Goal: Task Accomplishment & Management: Use online tool/utility

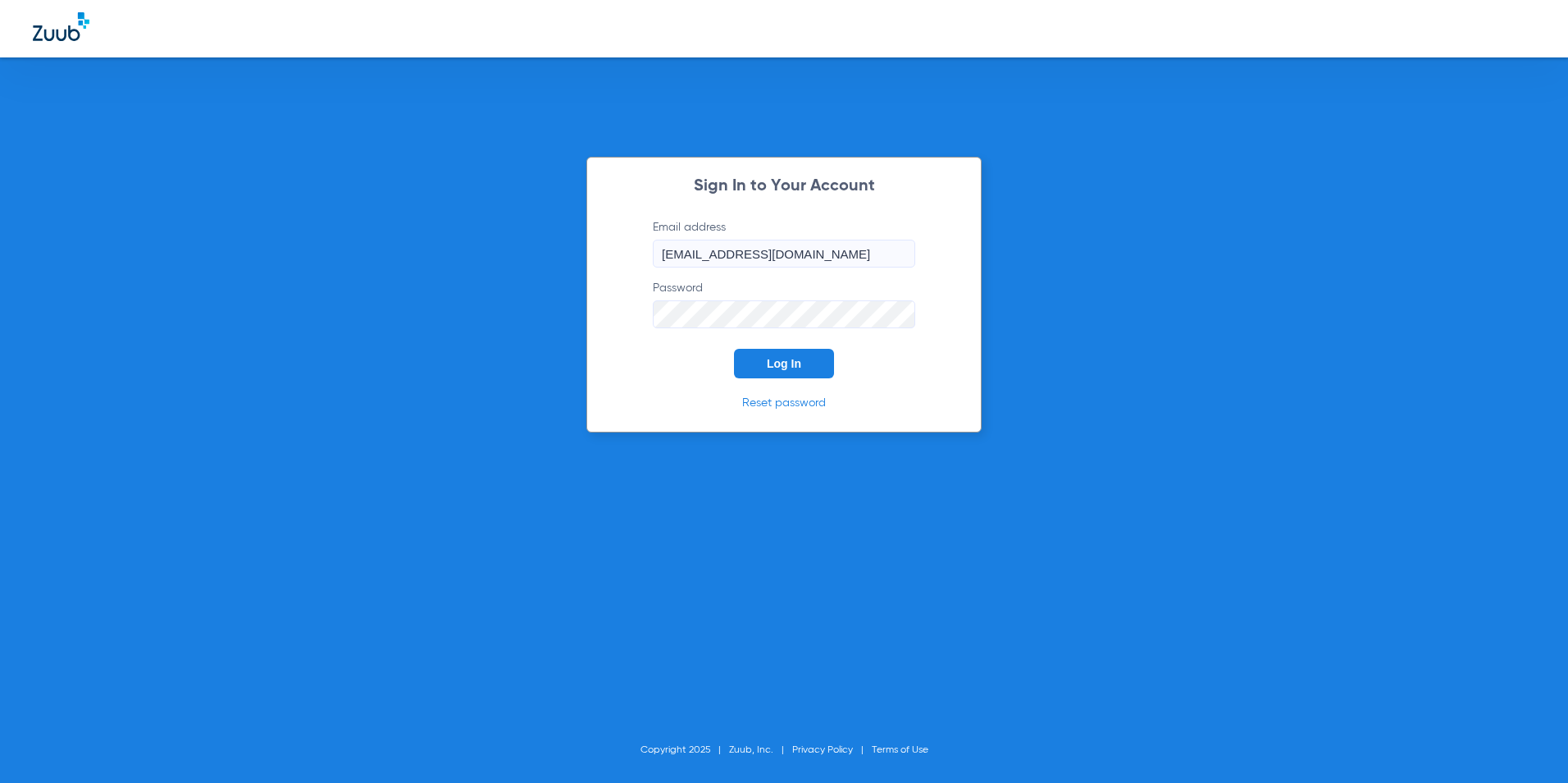
click at [791, 375] on button "Log In" at bounding box center [784, 363] width 100 height 29
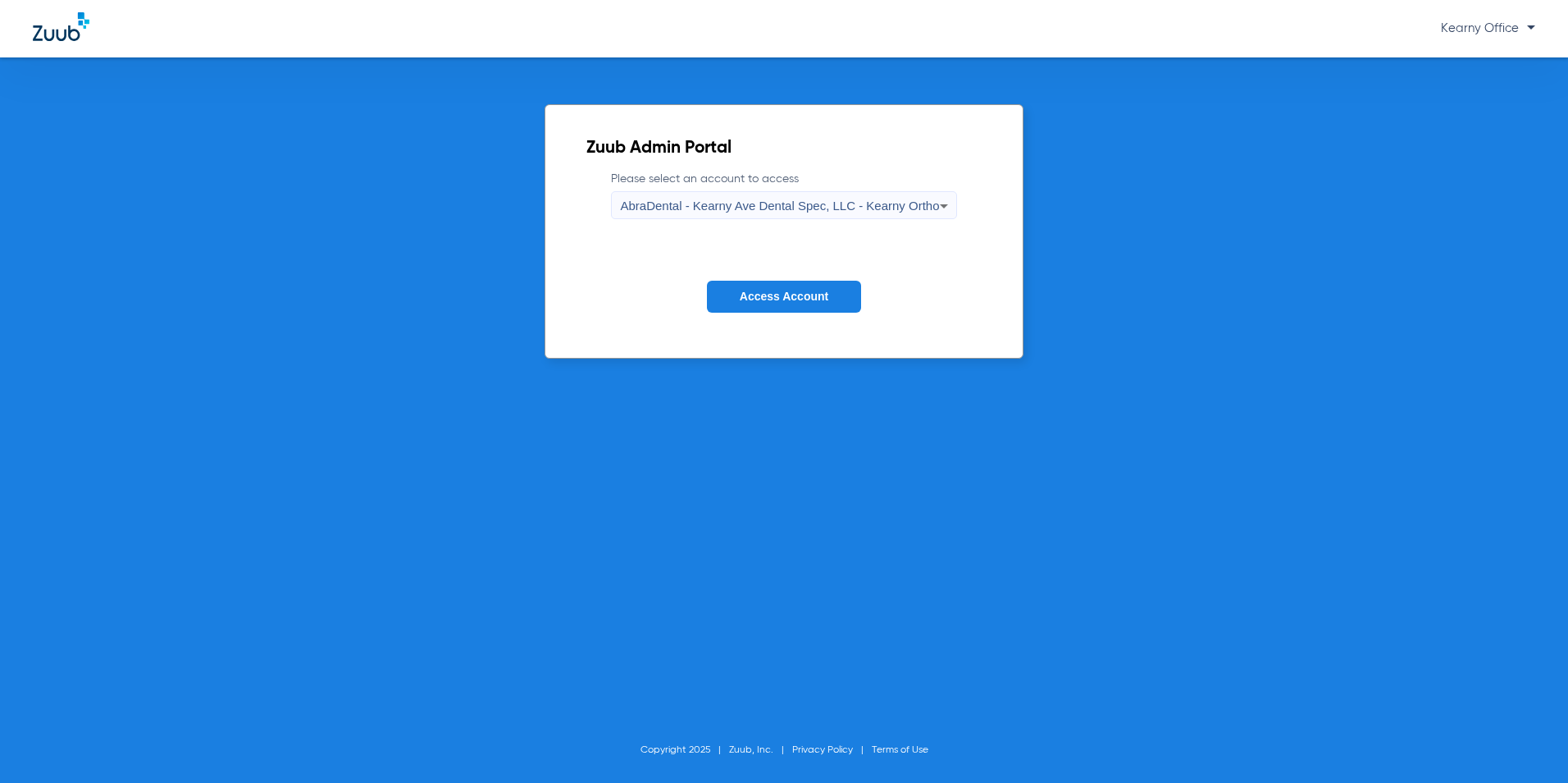
click at [754, 203] on span "AbraDental - Kearny Ave Dental Spec, LLC - Kearny Ortho" at bounding box center [779, 205] width 319 height 14
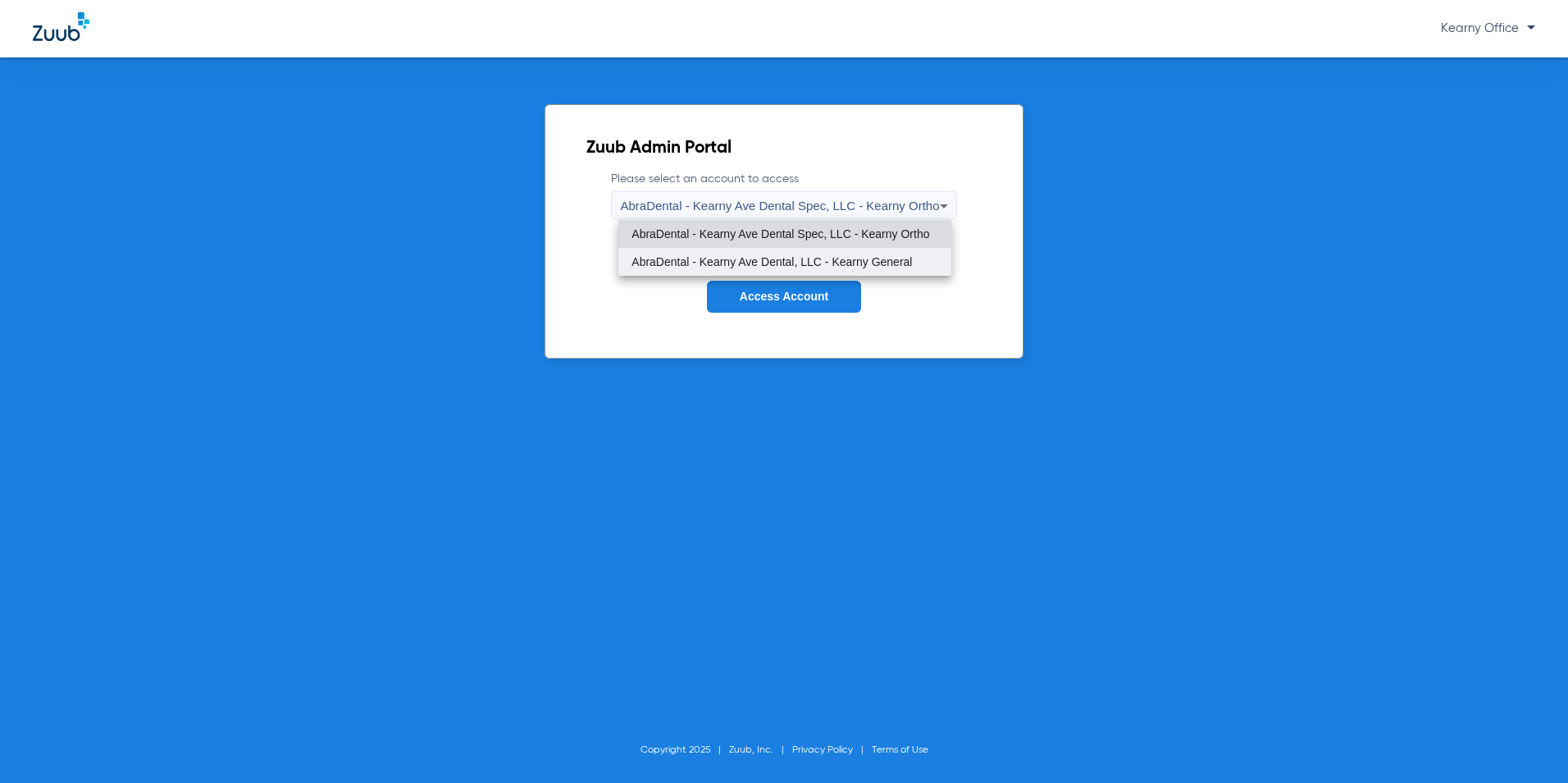
click at [753, 254] on mat-option "AbraDental - Kearny Ave Dental, LLC - Kearny General" at bounding box center [784, 262] width 332 height 28
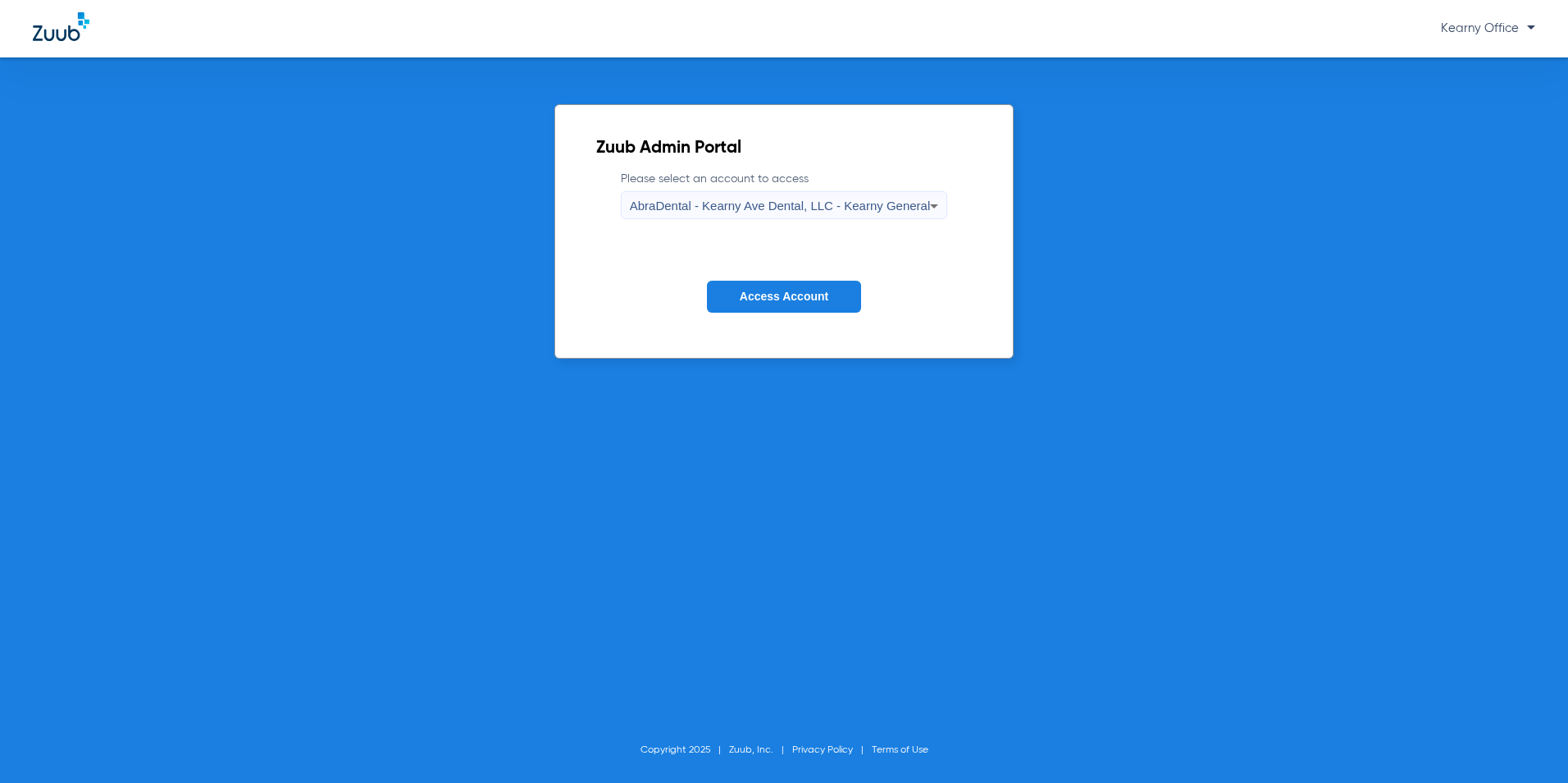
click at [773, 299] on span "Access Account" at bounding box center [784, 297] width 88 height 14
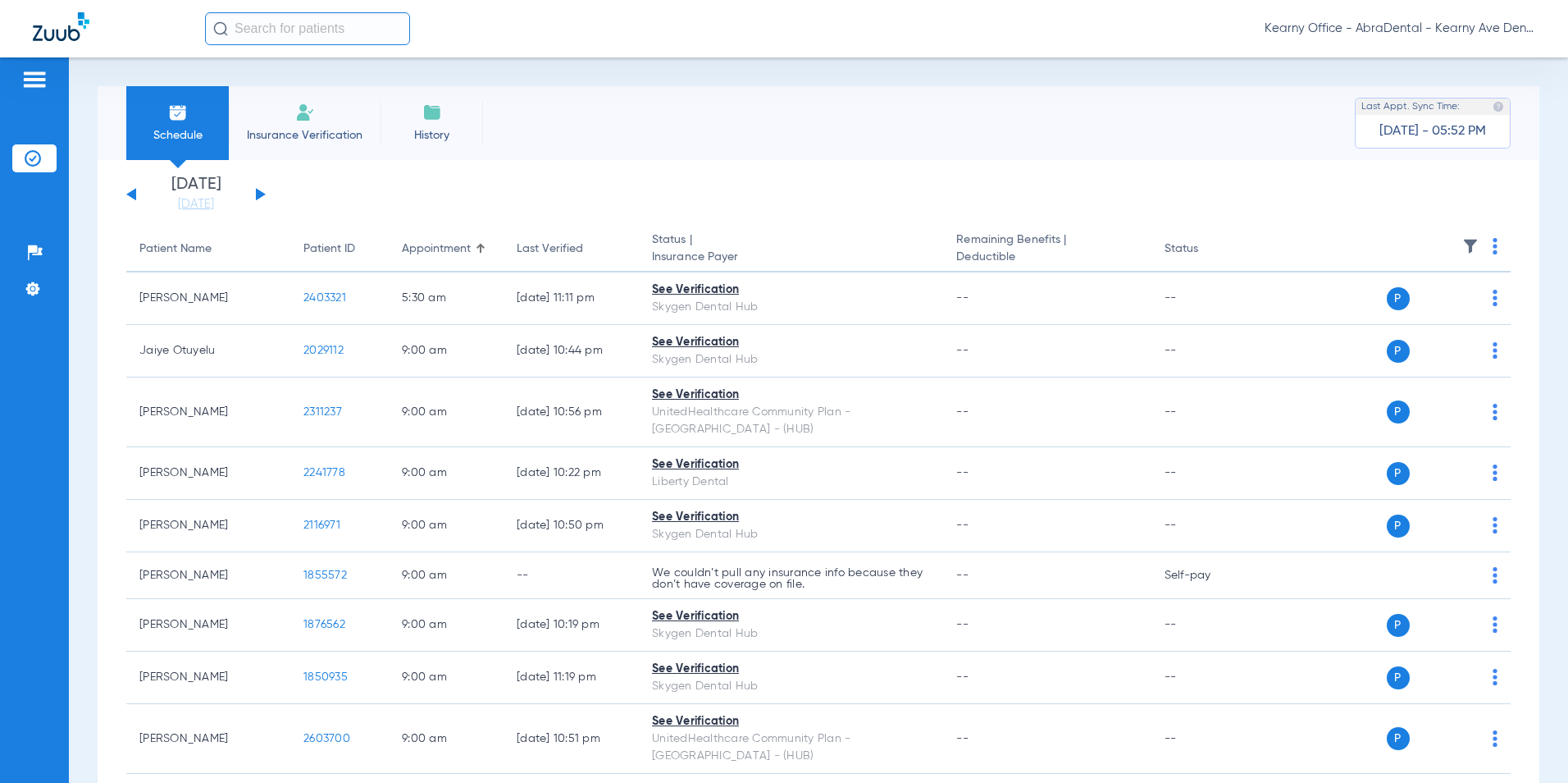
click at [336, 122] on li "Insurance Verification" at bounding box center [304, 123] width 152 height 74
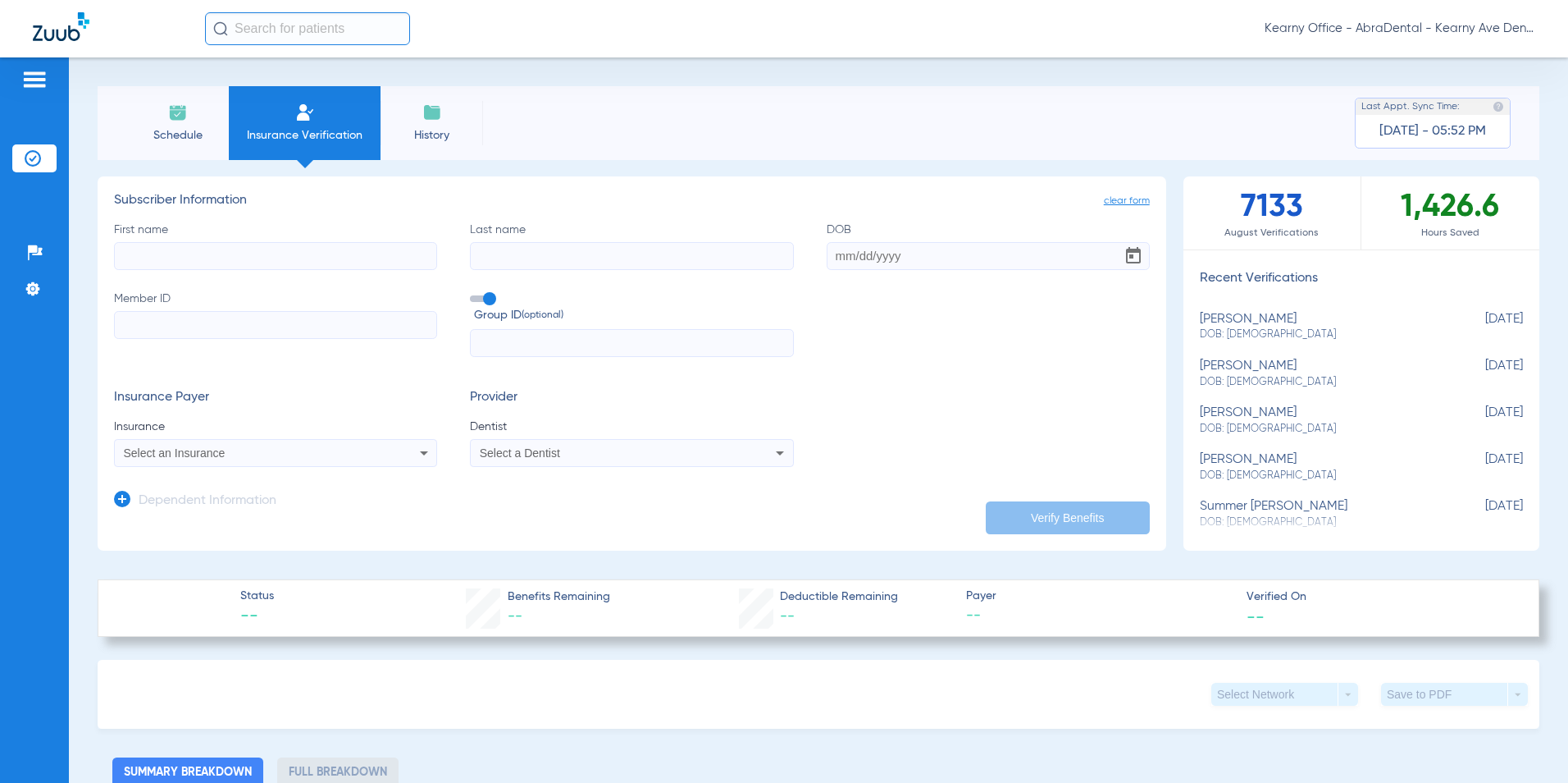
click at [530, 454] on span "Select a Dentist" at bounding box center [519, 454] width 80 height 14
type input "prasa"
click at [607, 512] on span "[PERSON_NAME] 1770918609" at bounding box center [561, 511] width 160 height 12
click at [137, 256] on input "First name" at bounding box center [276, 256] width 323 height 28
type input "[PERSON_NAME]"
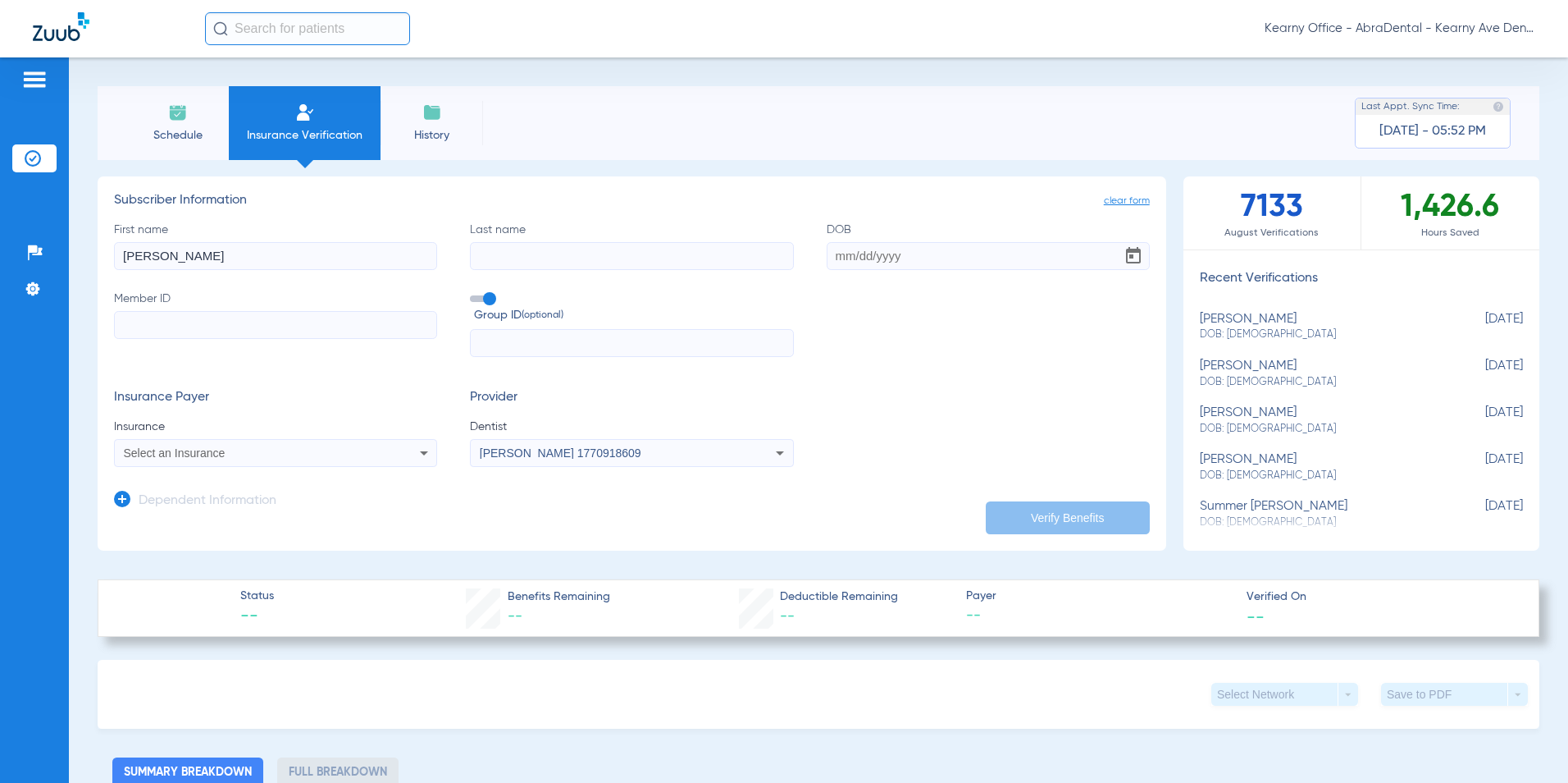
type input "[PERSON_NAME]"
type input "[DATE]"
type input "03858-00003"
click at [215, 331] on input "Member ID Required" at bounding box center [276, 325] width 323 height 28
type input "889685019"
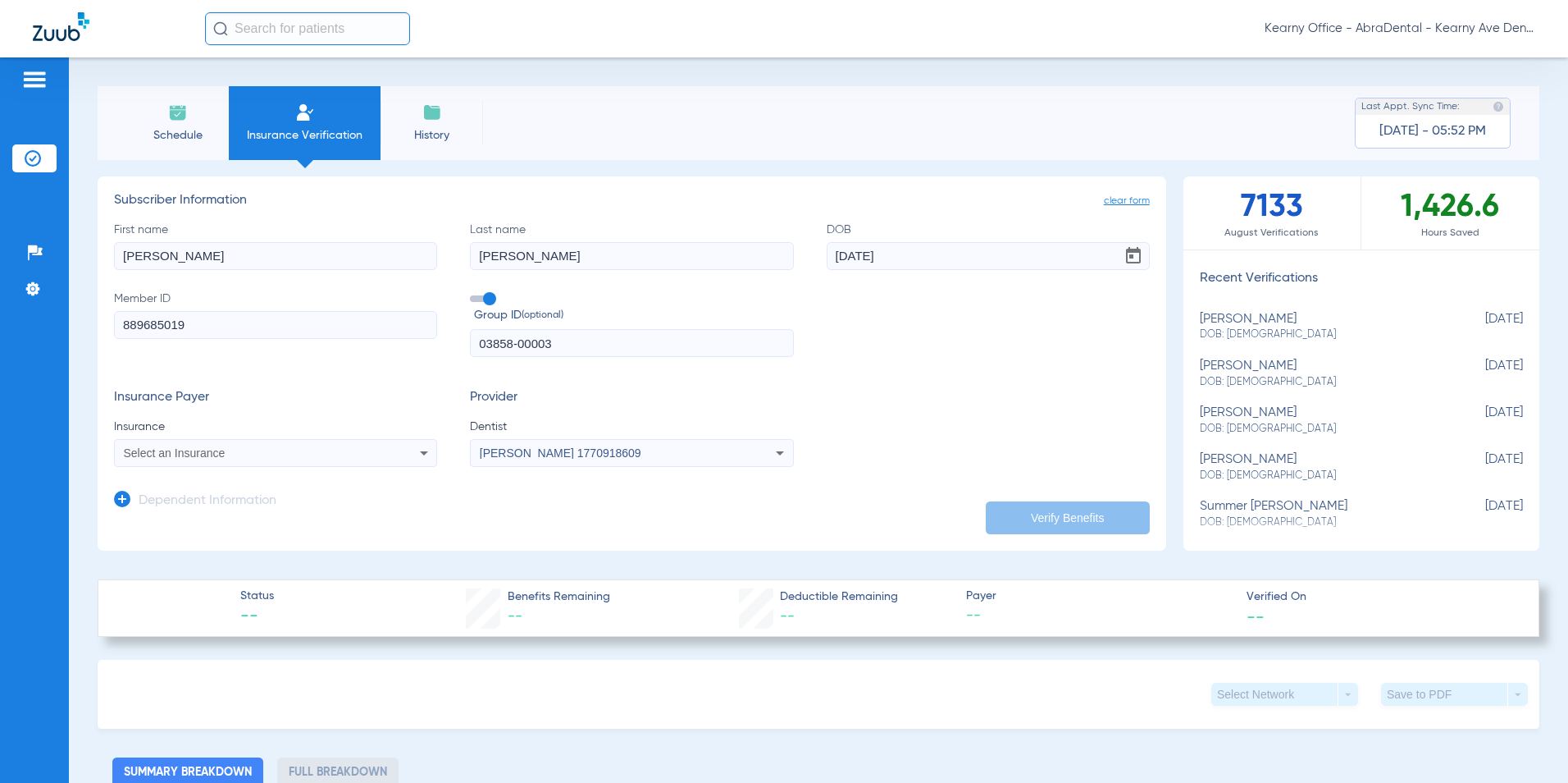
click at [255, 462] on div "Select an Insurance" at bounding box center [276, 453] width 322 height 19
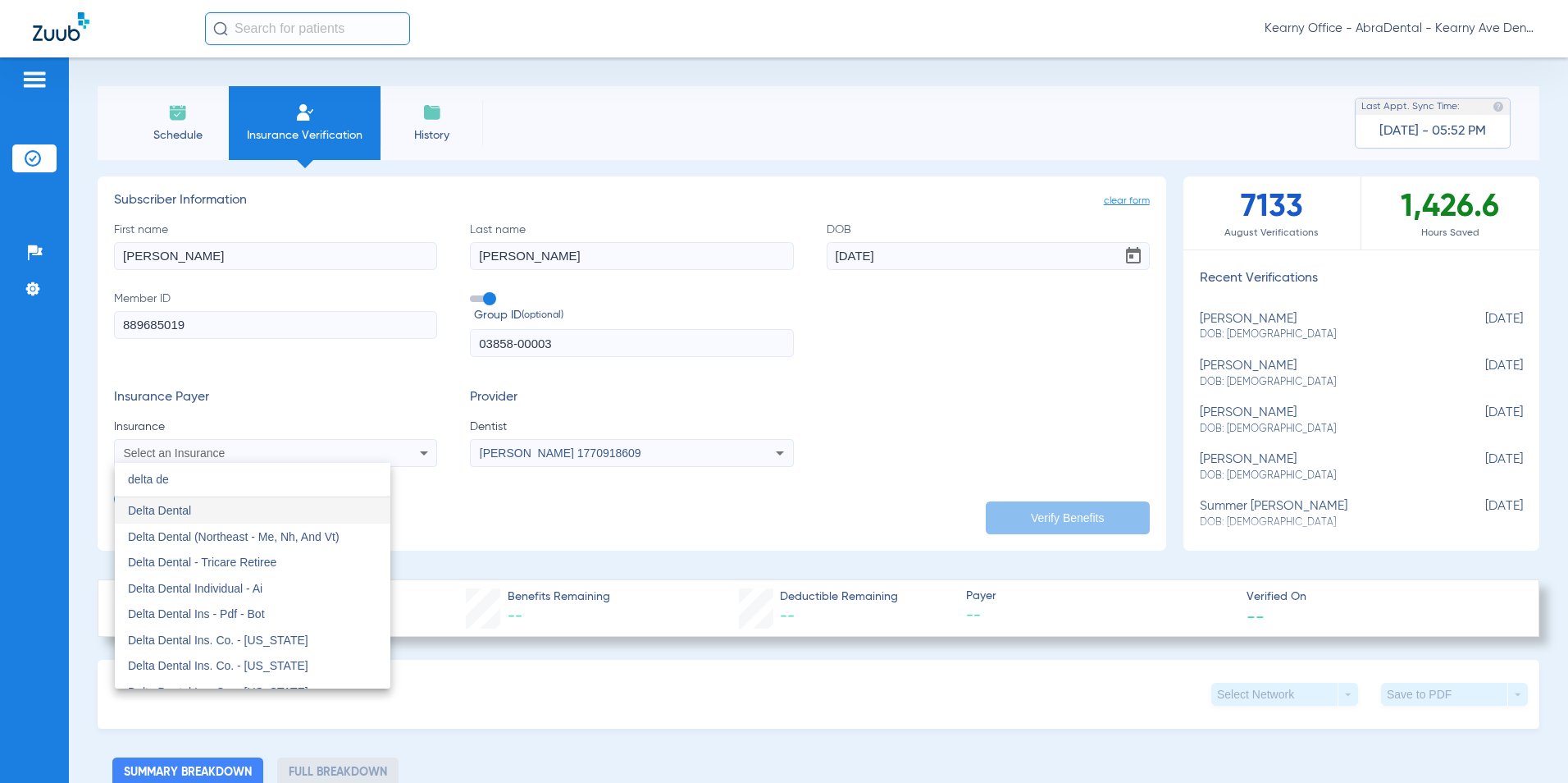
click at [210, 483] on input "delta de" at bounding box center [253, 480] width 275 height 34
type input "delta de"
click at [200, 506] on mat-option "Delta Dental" at bounding box center [253, 510] width 275 height 26
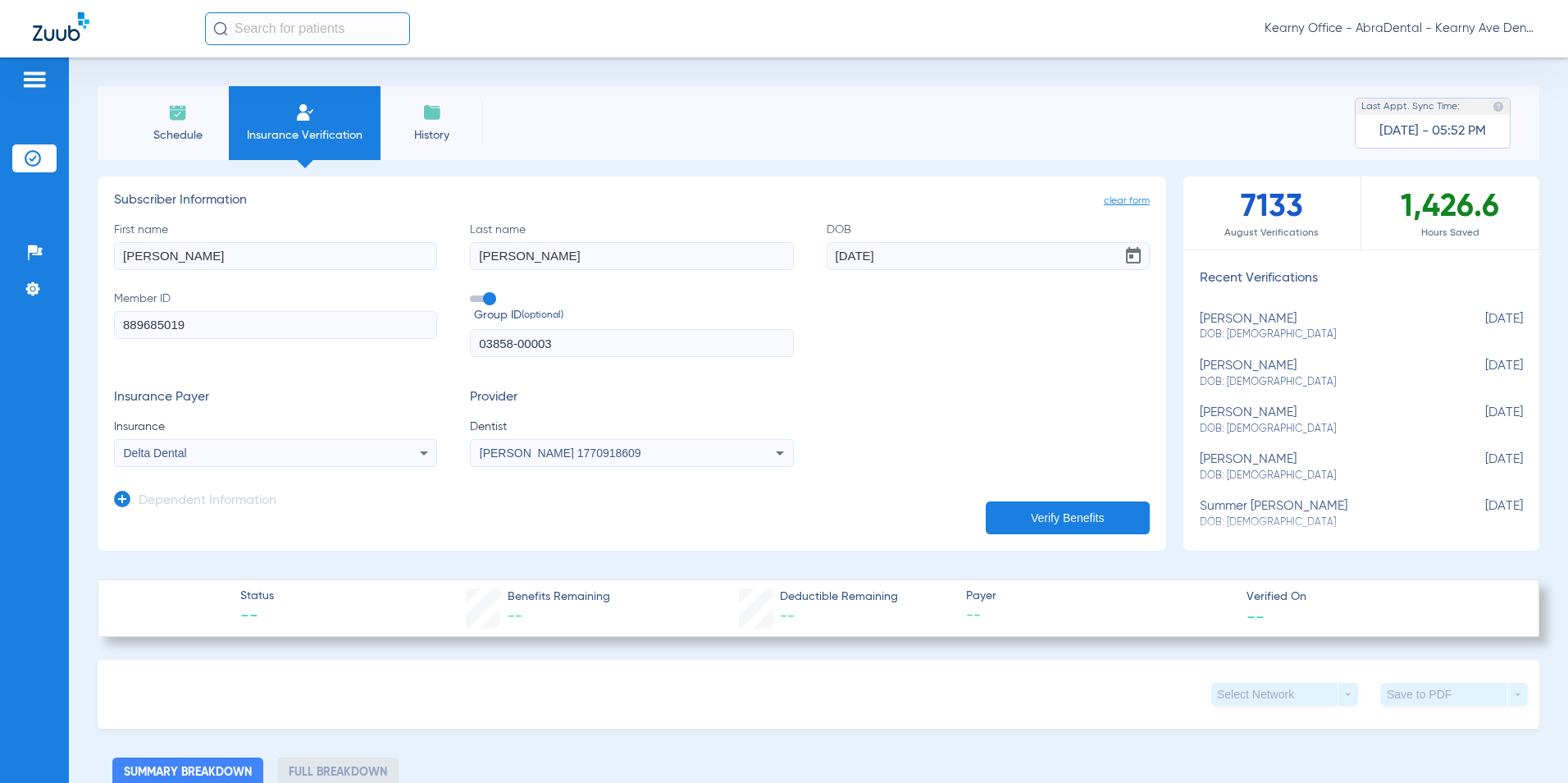
click at [1028, 510] on button "Verify Benefits" at bounding box center [1067, 517] width 164 height 33
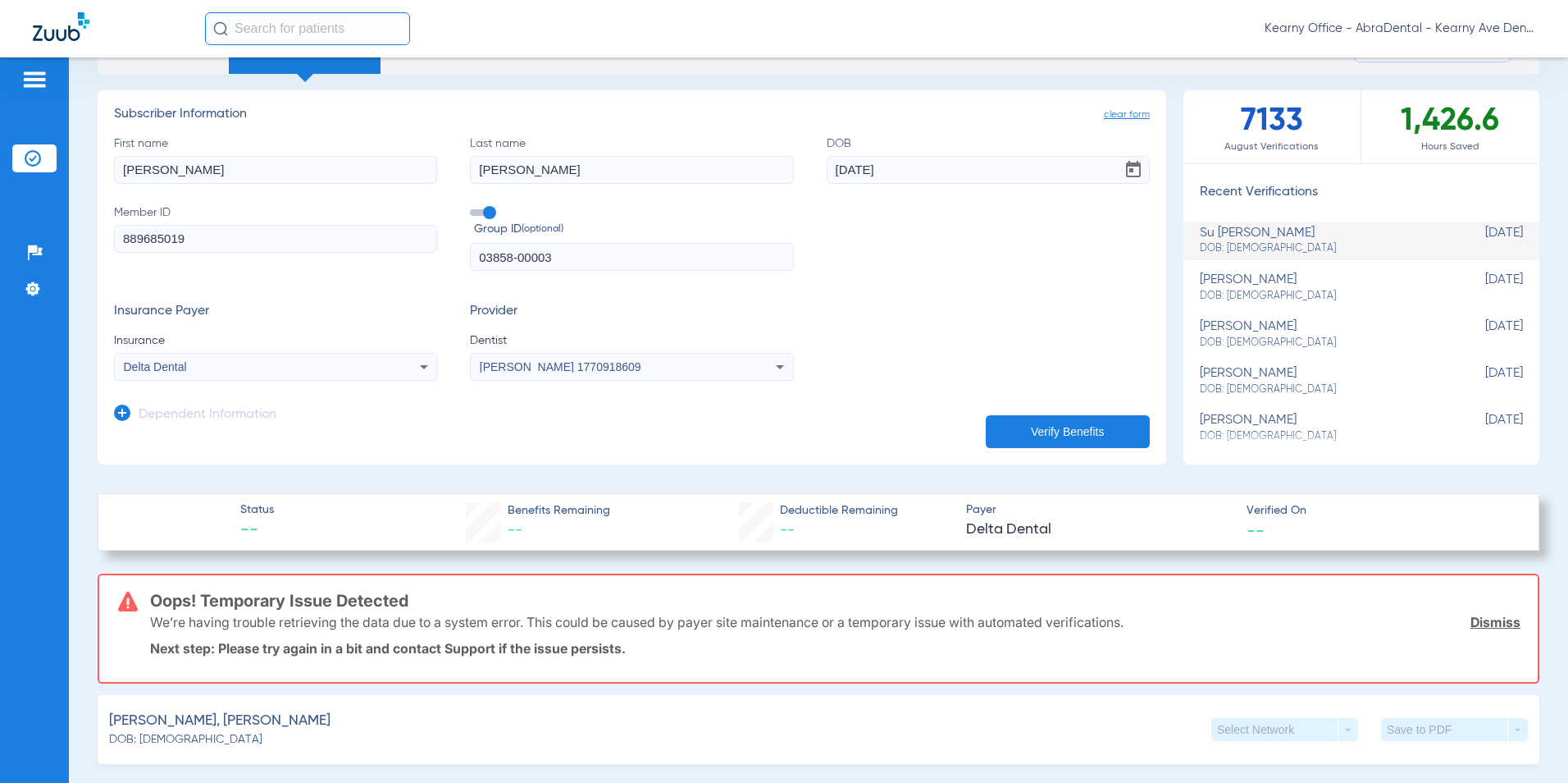
scroll to position [82, 0]
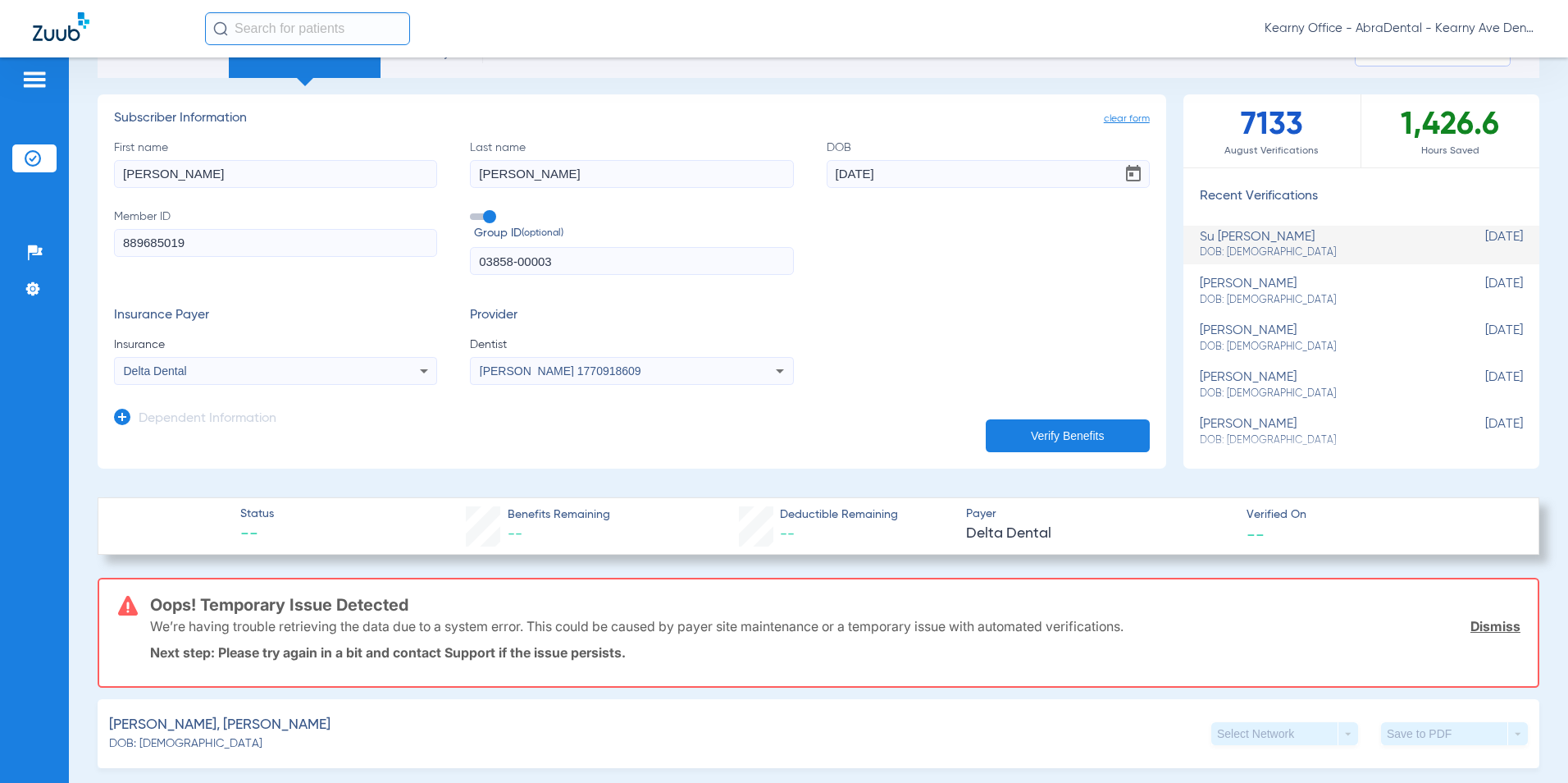
click at [323, 378] on div "Delta Dental" at bounding box center [276, 371] width 322 height 19
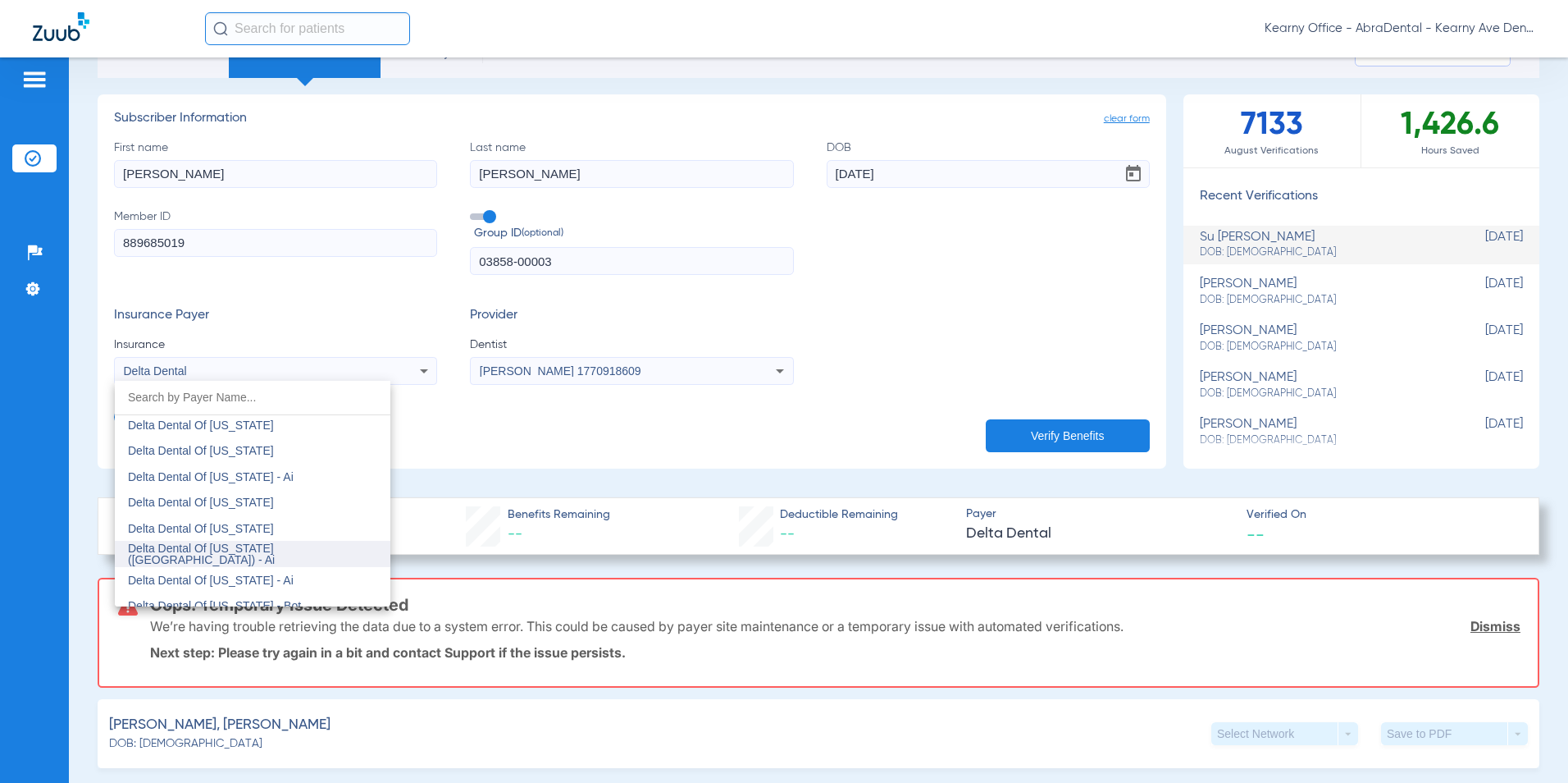
scroll to position [3780, 0]
click at [269, 500] on mat-option "Delta Dental Of [US_STATE]" at bounding box center [253, 499] width 275 height 26
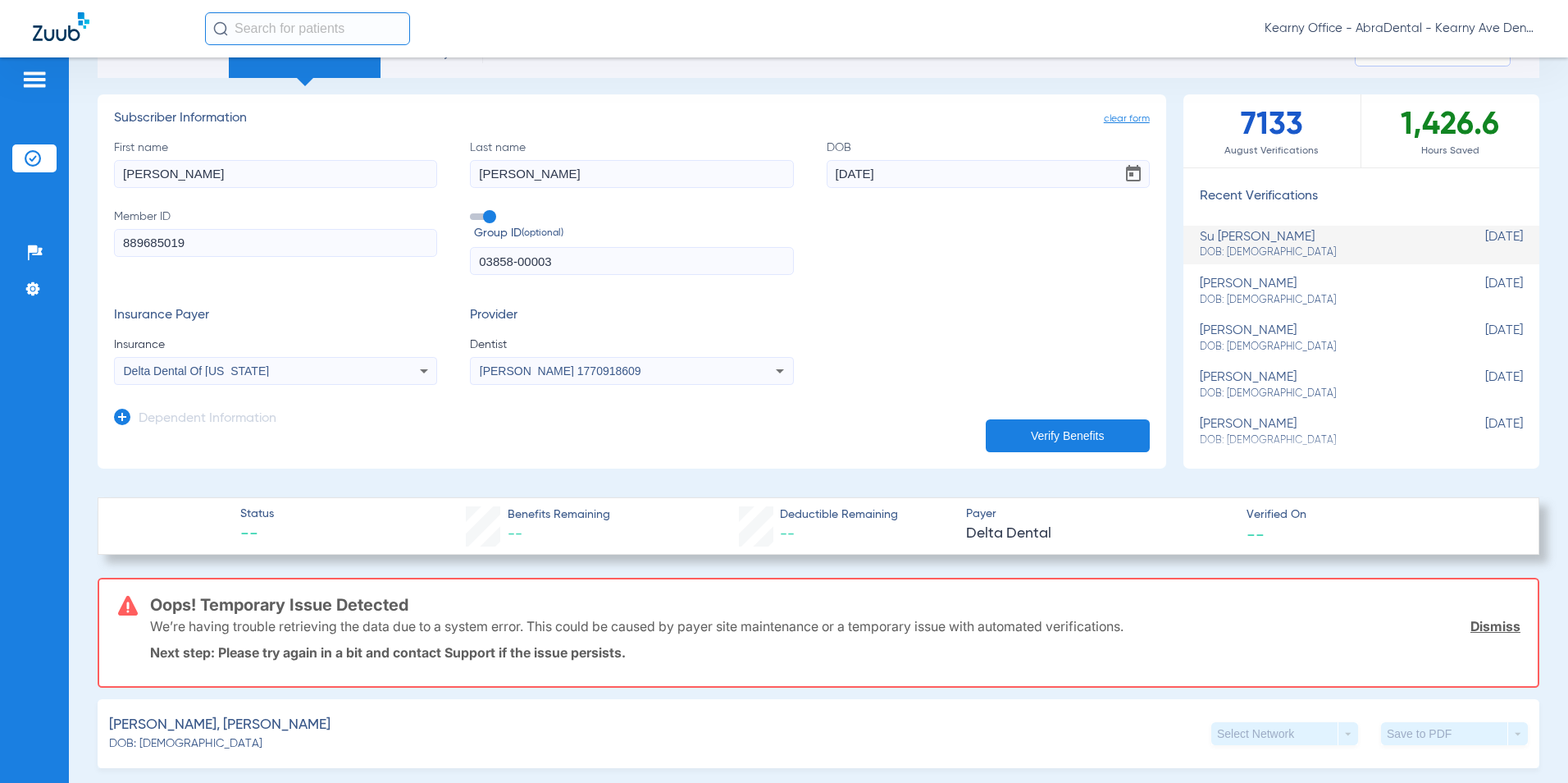
click at [1004, 420] on button "Verify Benefits" at bounding box center [1067, 436] width 164 height 33
